Goal: Navigation & Orientation: Understand site structure

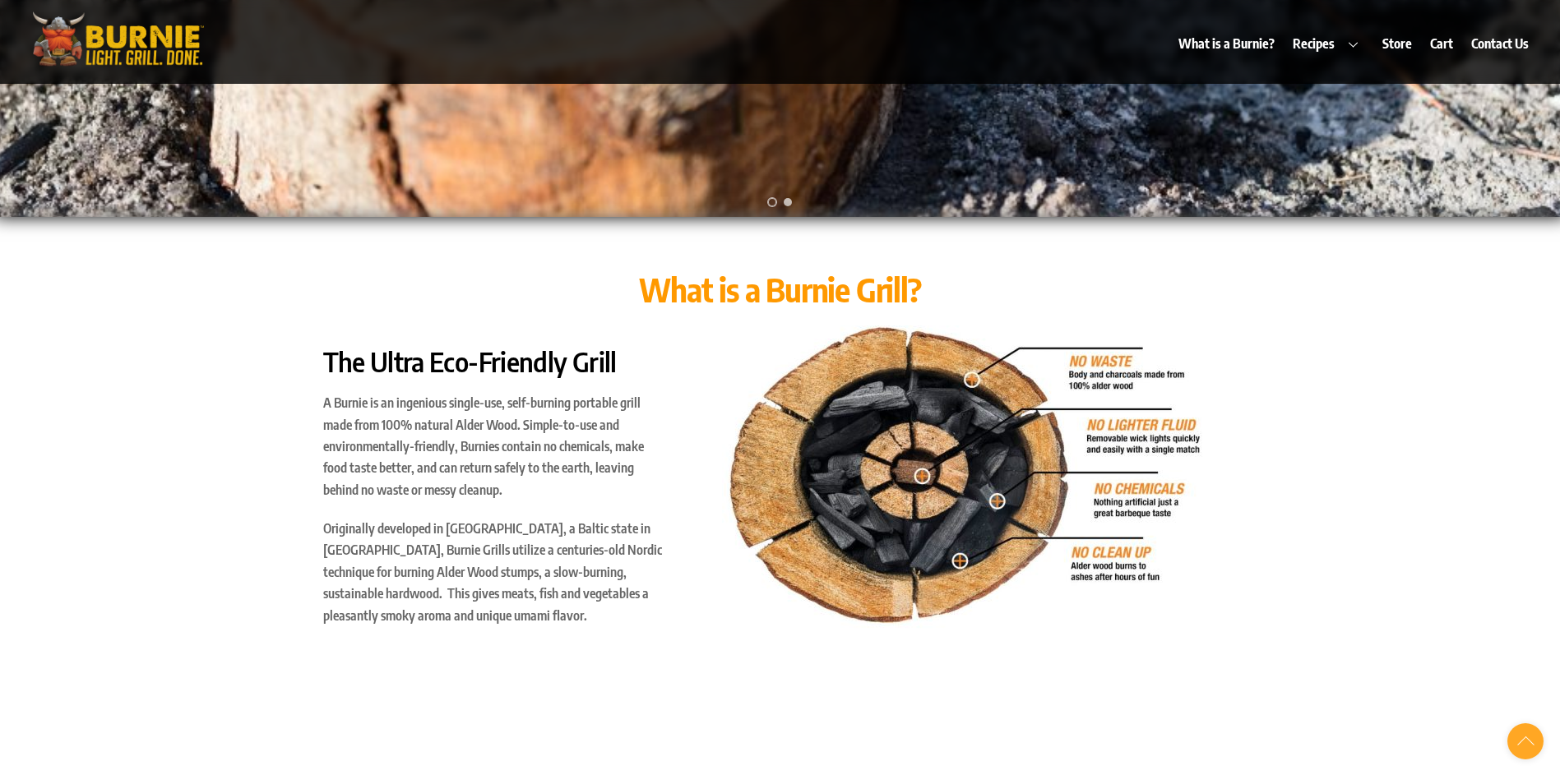
scroll to position [658, 0]
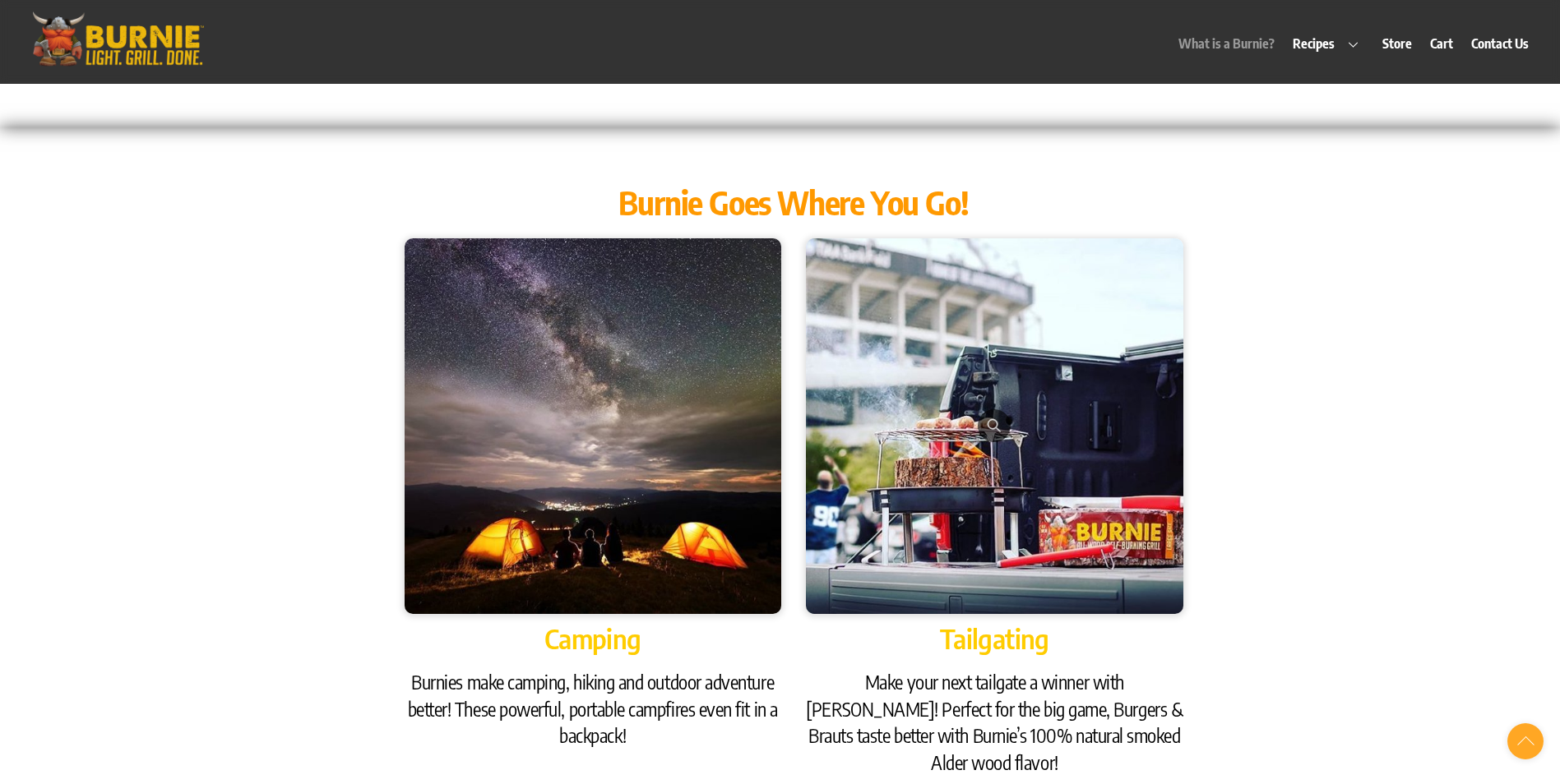
scroll to position [1644, 0]
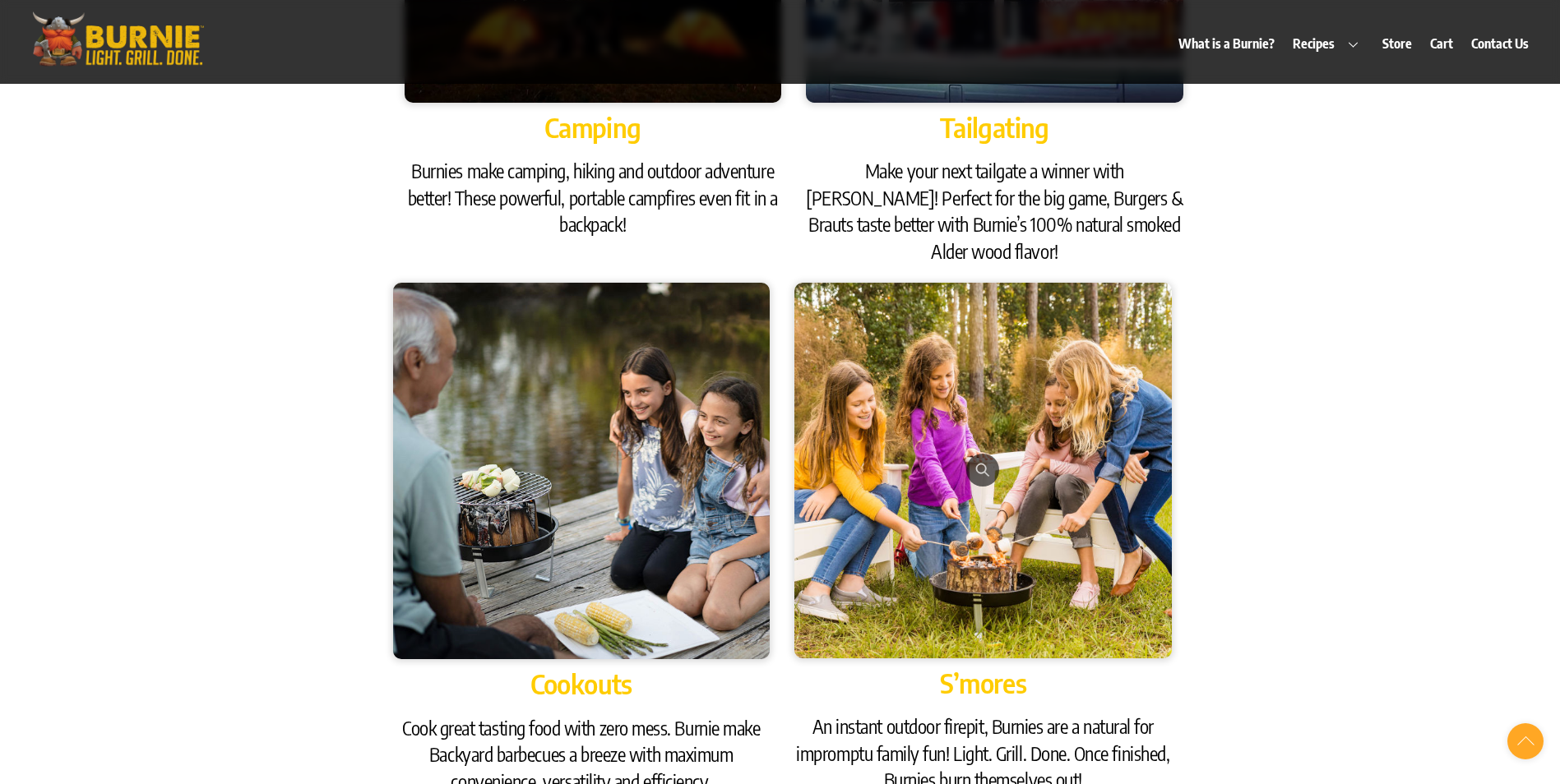
scroll to position [2138, 0]
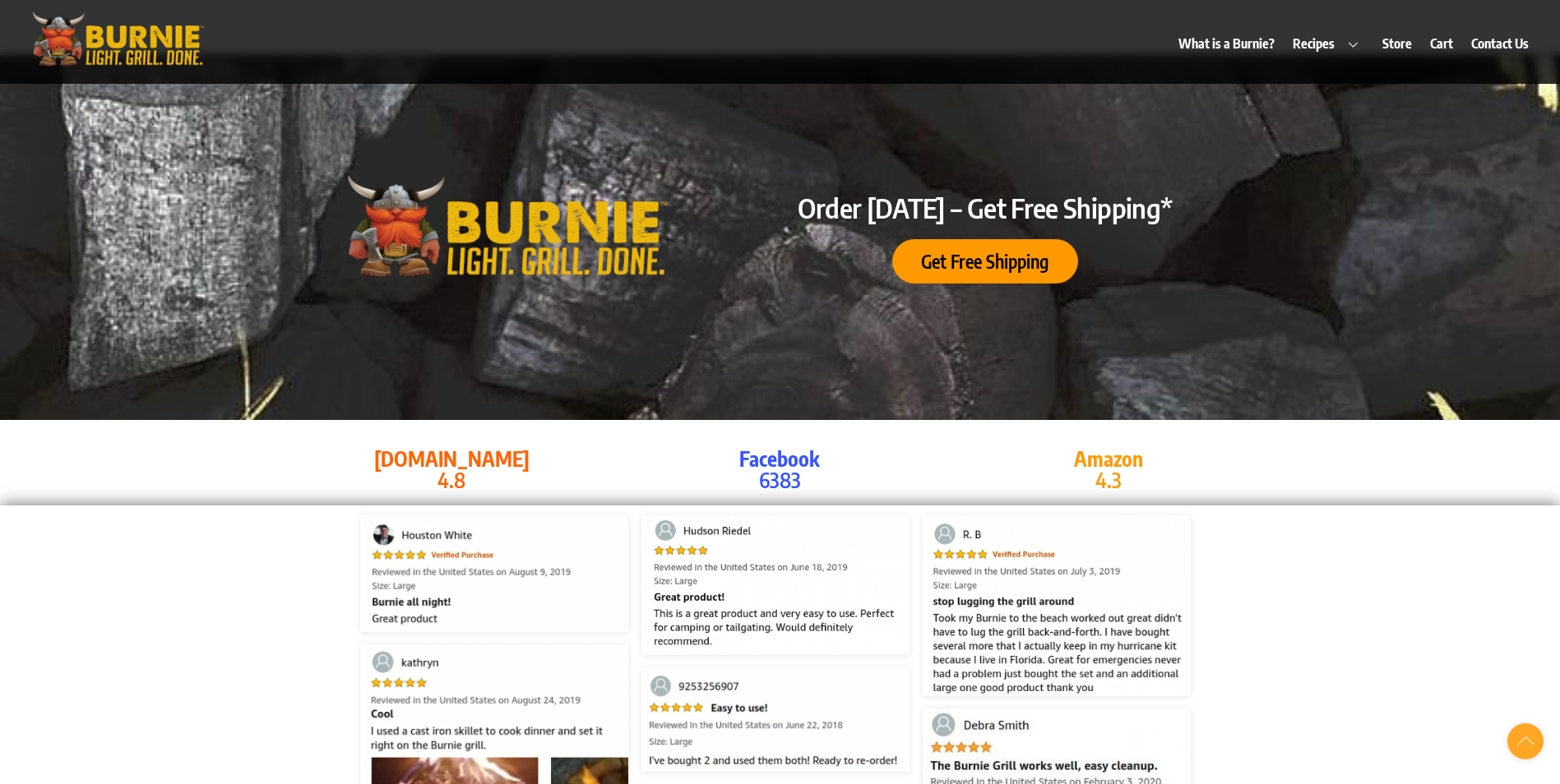
scroll to position [3125, 0]
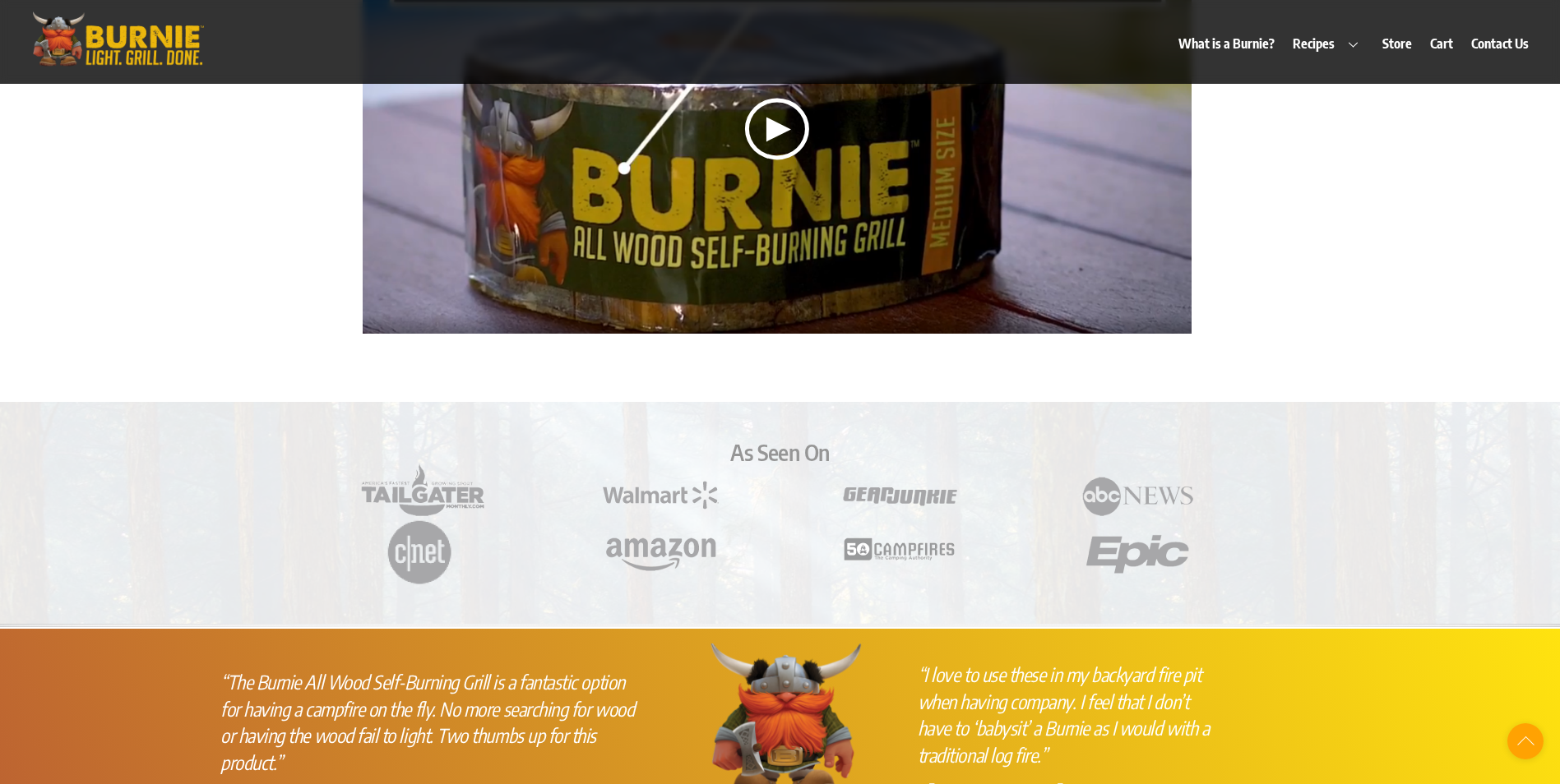
scroll to position [4029, 0]
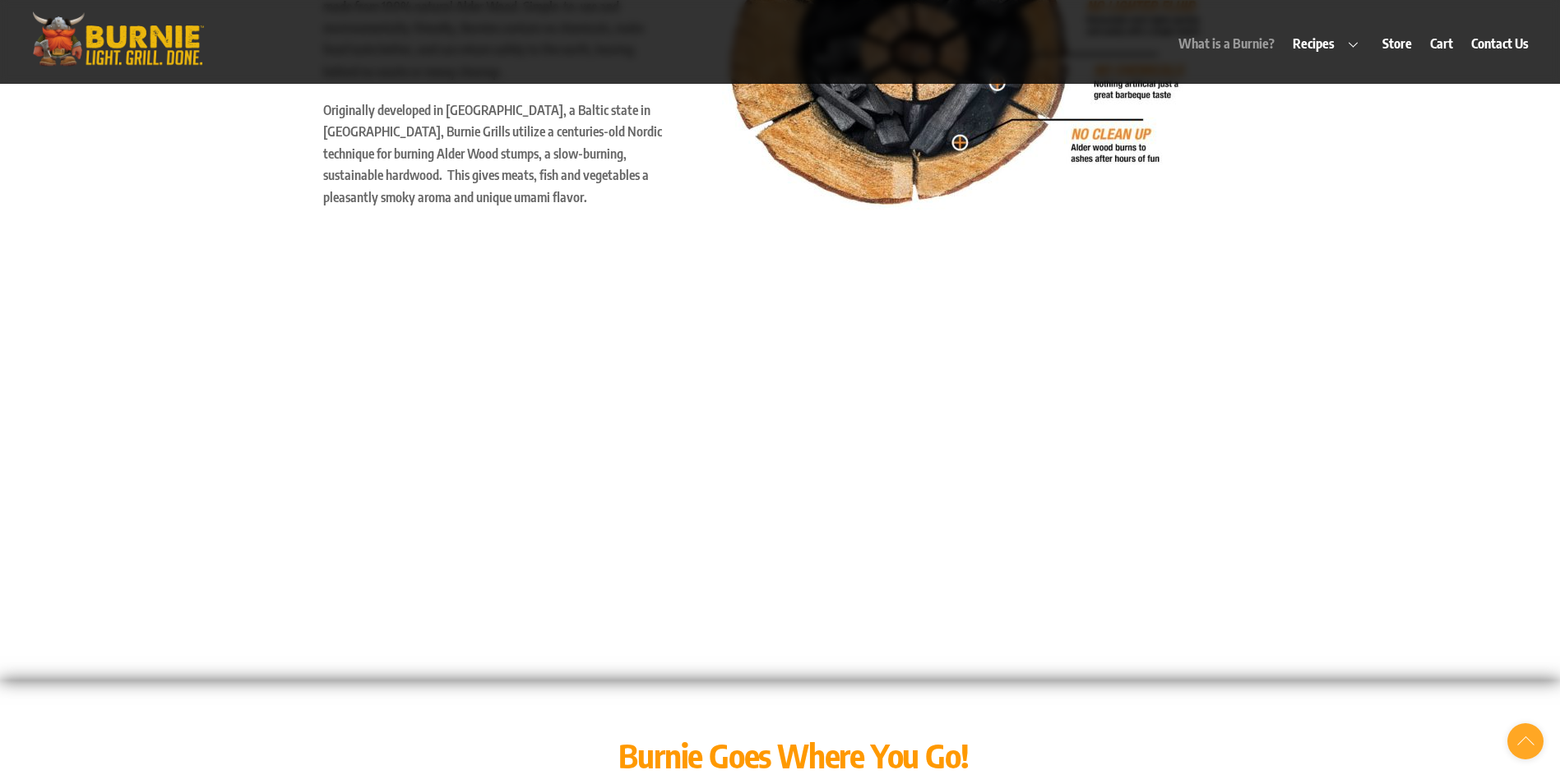
scroll to position [1233, 0]
